Goal: Task Accomplishment & Management: Use online tool/utility

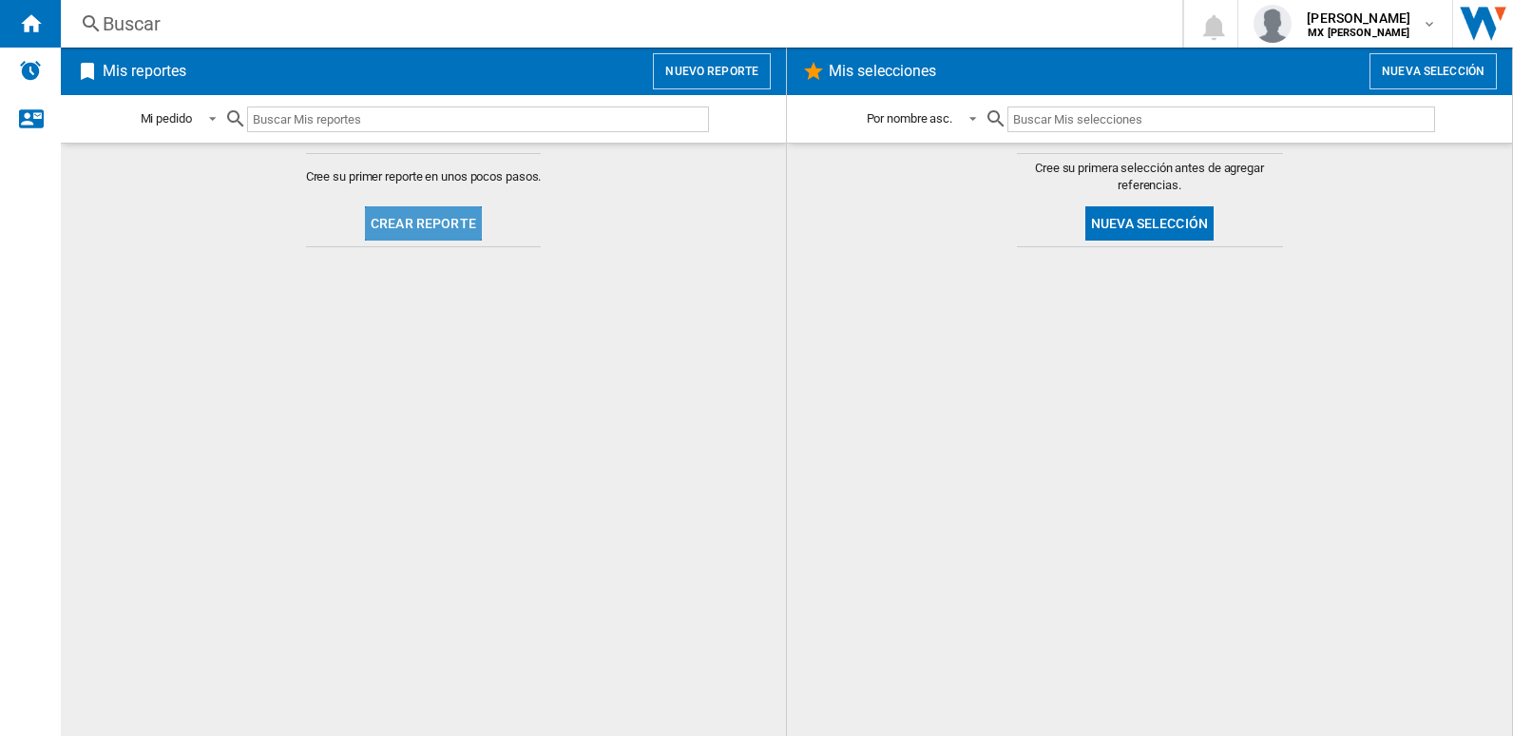
click at [441, 233] on button "Crear reporte" at bounding box center [423, 223] width 117 height 34
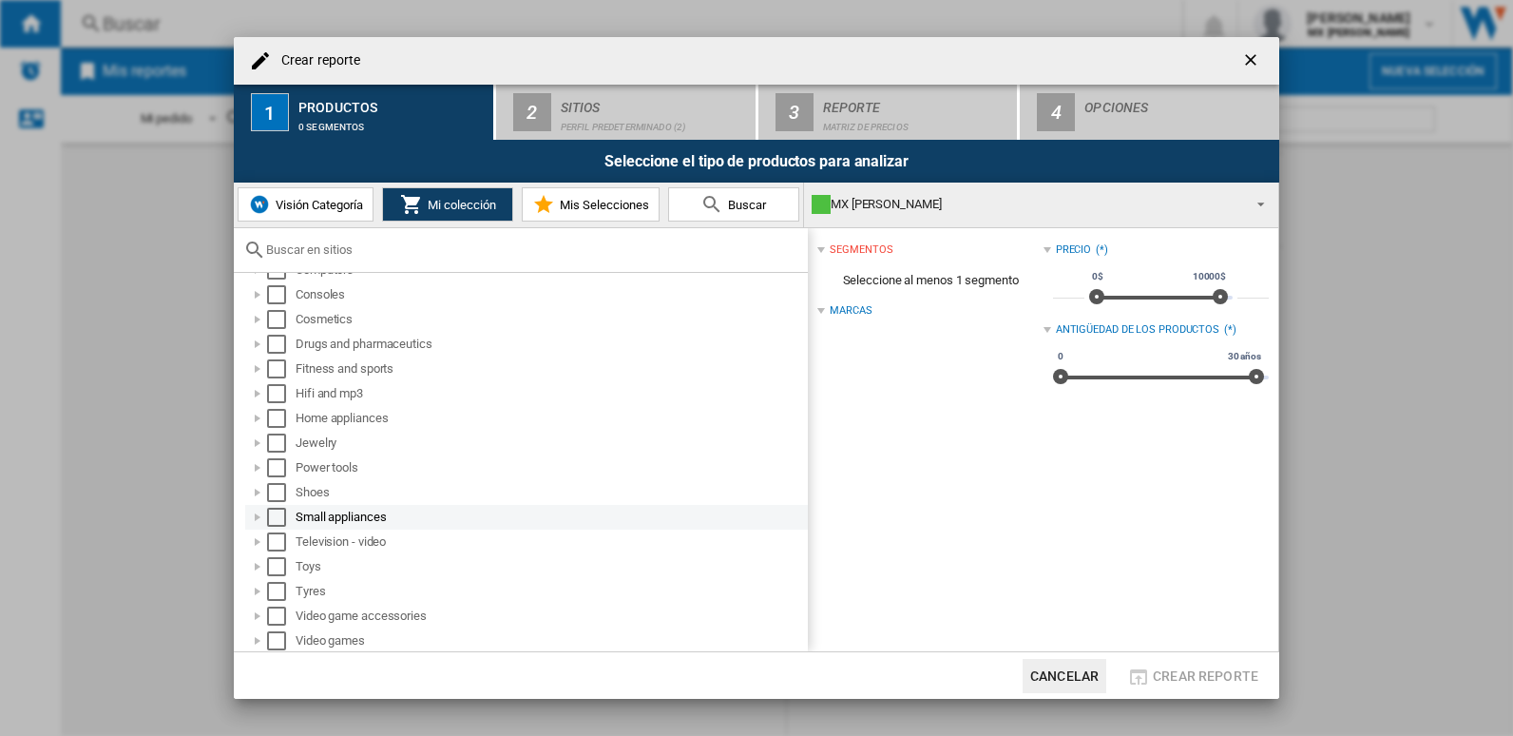
scroll to position [100, 0]
click at [261, 421] on div at bounding box center [257, 417] width 19 height 19
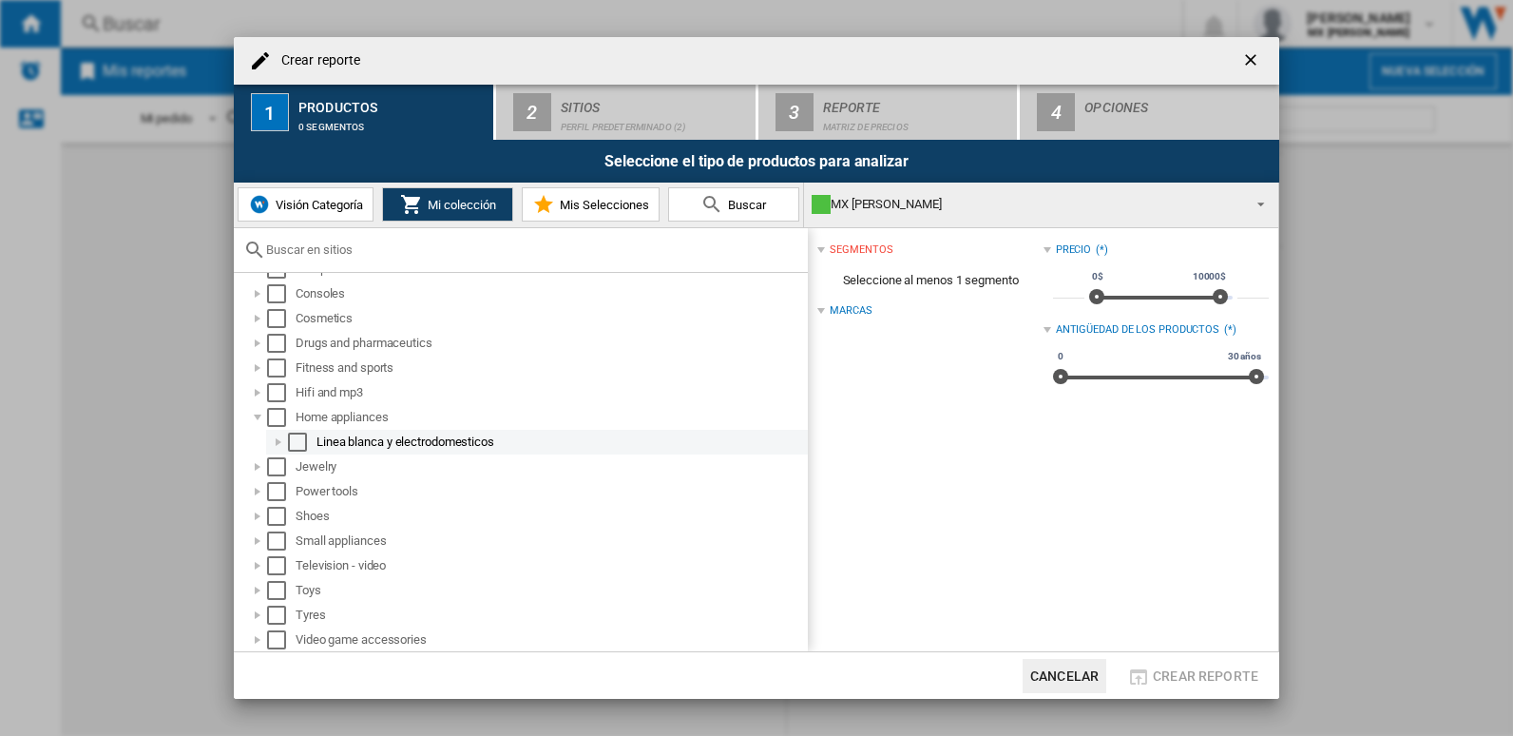
click at [274, 439] on div at bounding box center [278, 441] width 19 height 19
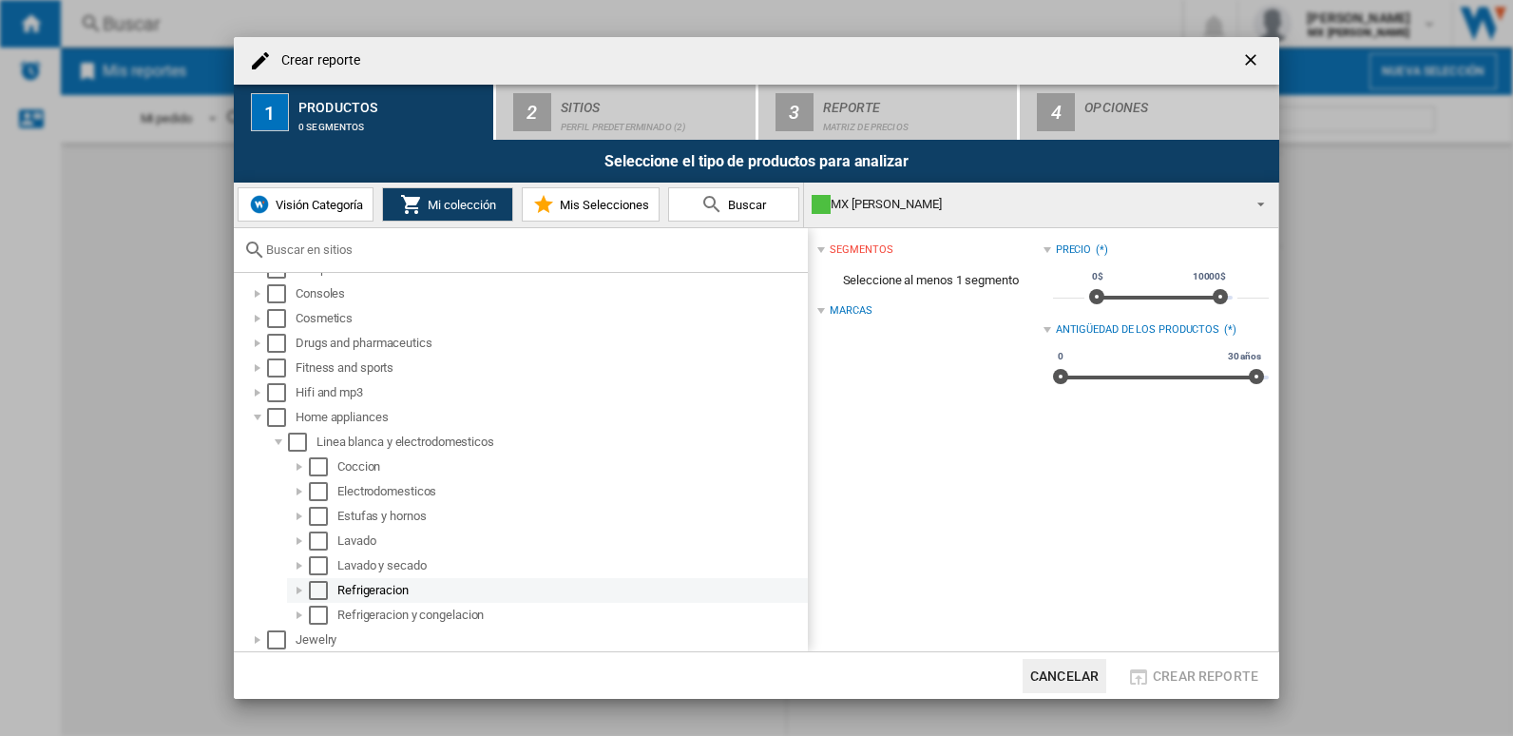
click at [324, 586] on div "Select" at bounding box center [318, 590] width 19 height 19
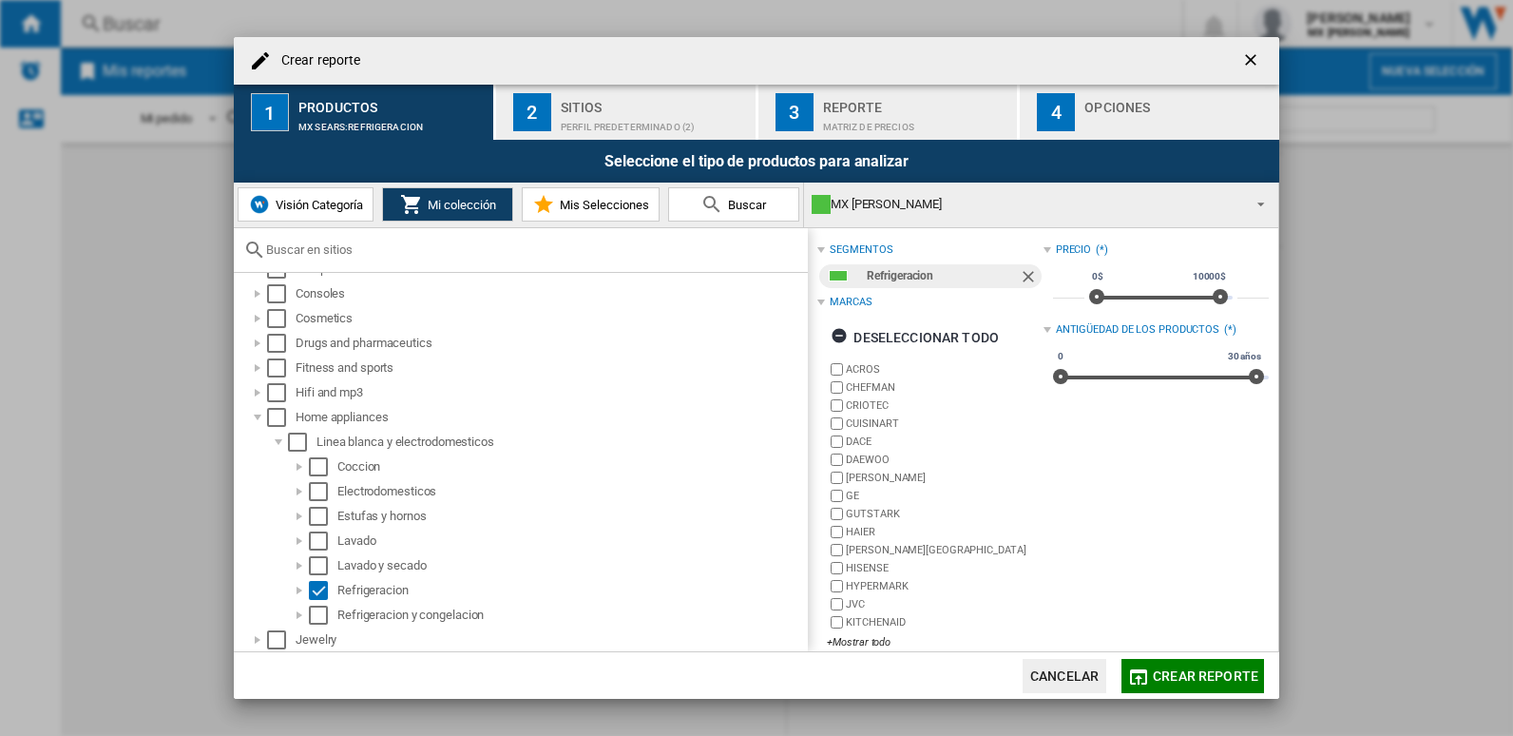
click at [1197, 668] on span "Crear reporte" at bounding box center [1205, 675] width 105 height 15
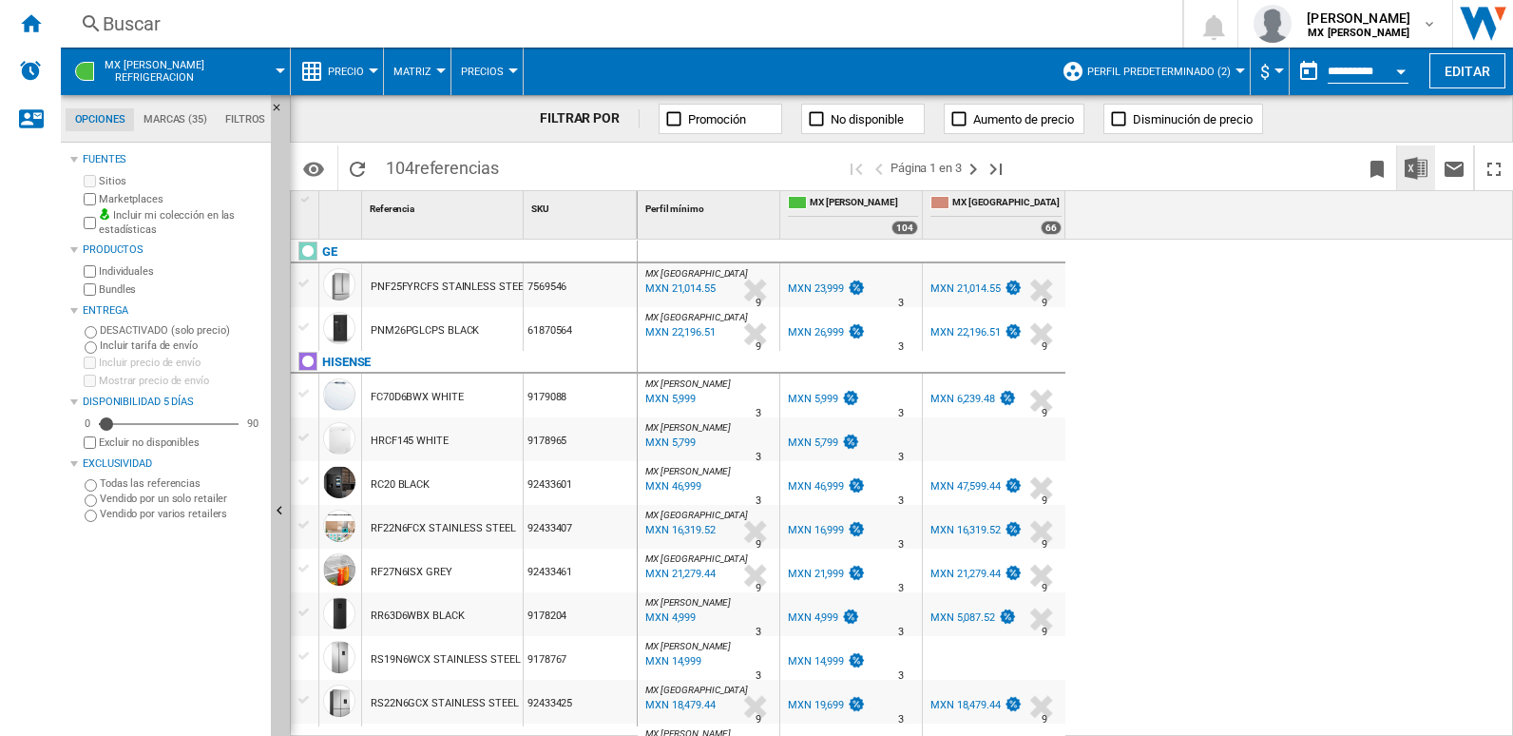
click at [1421, 172] on img "Descargar en Excel" at bounding box center [1416, 168] width 23 height 23
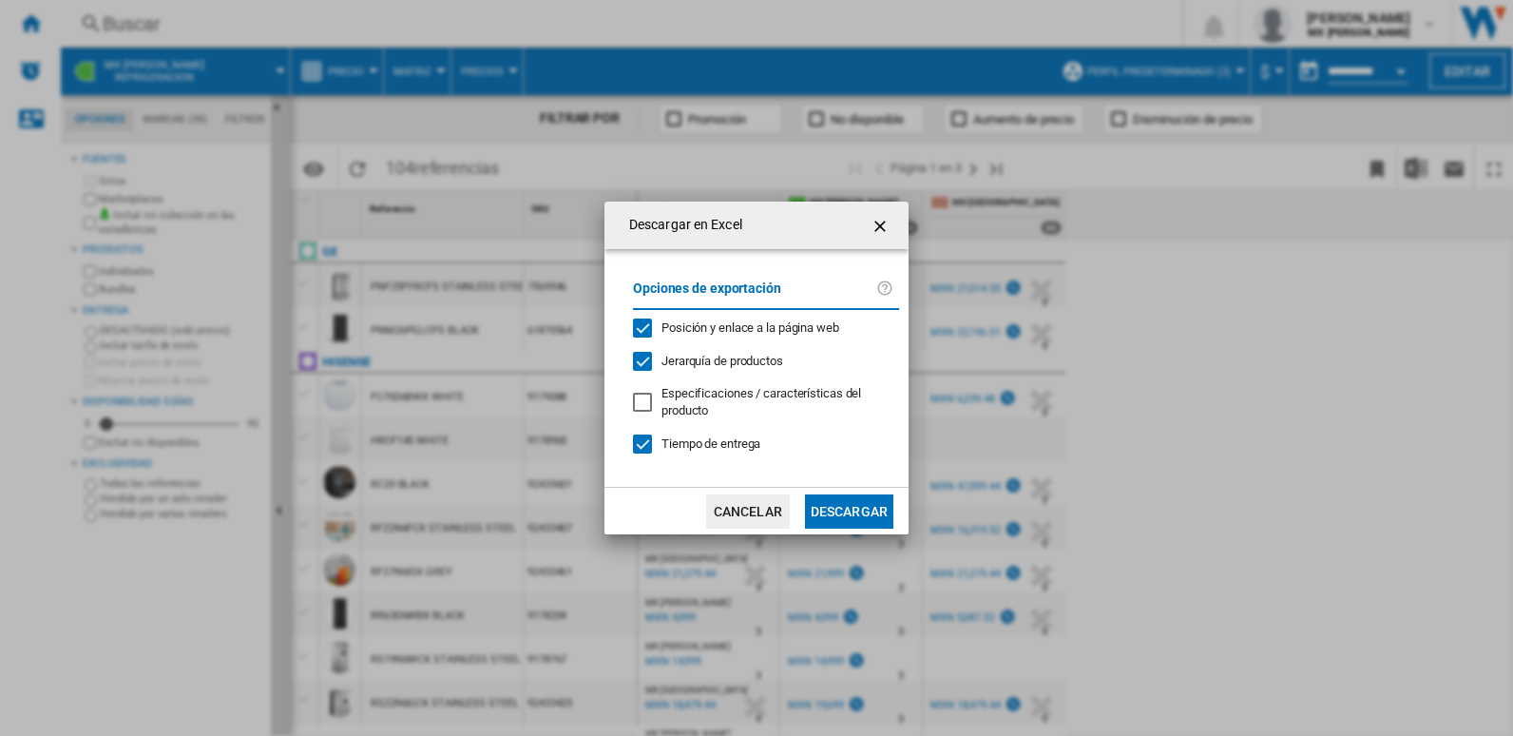
click at [874, 514] on button "Descargar" at bounding box center [849, 511] width 88 height 34
